Goal: Book appointment/travel/reservation

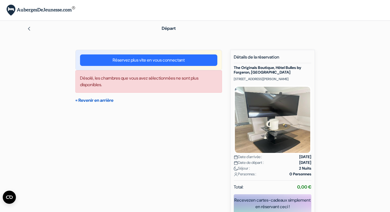
click at [80, 99] on link "« Revenir en arrière" at bounding box center [94, 101] width 38 height 6
click at [80, 101] on link "« Revenir en arrière" at bounding box center [94, 101] width 38 height 6
